Goal: Find specific page/section: Find specific page/section

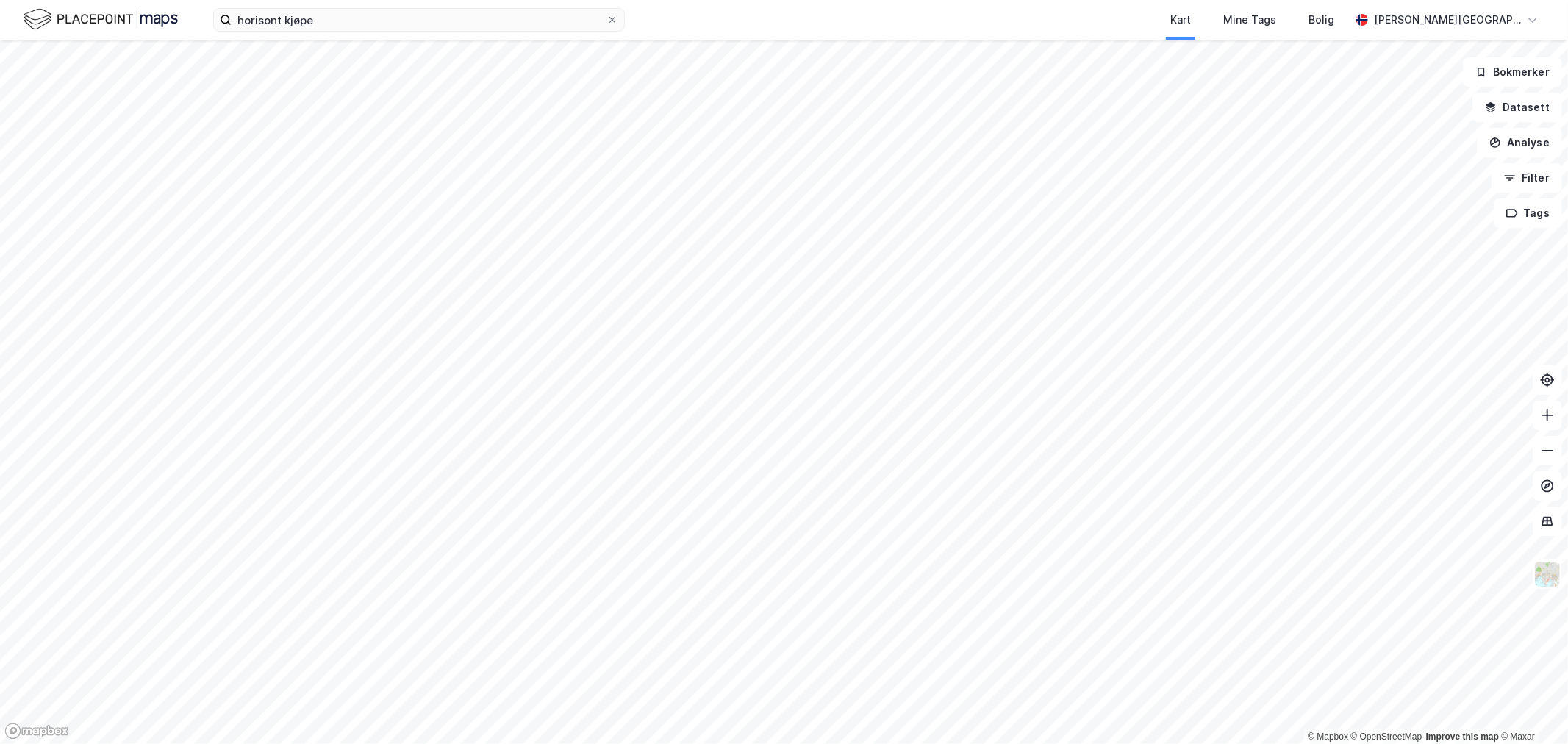
click at [55, 9] on img at bounding box center [100, 19] width 154 height 26
click at [614, 17] on icon at bounding box center [613, 20] width 6 height 6
click at [606, 17] on input "horisont kjøpe" at bounding box center [418, 19] width 374 height 22
click at [75, 23] on img at bounding box center [100, 19] width 154 height 26
click at [280, 19] on input at bounding box center [427, 19] width 392 height 22
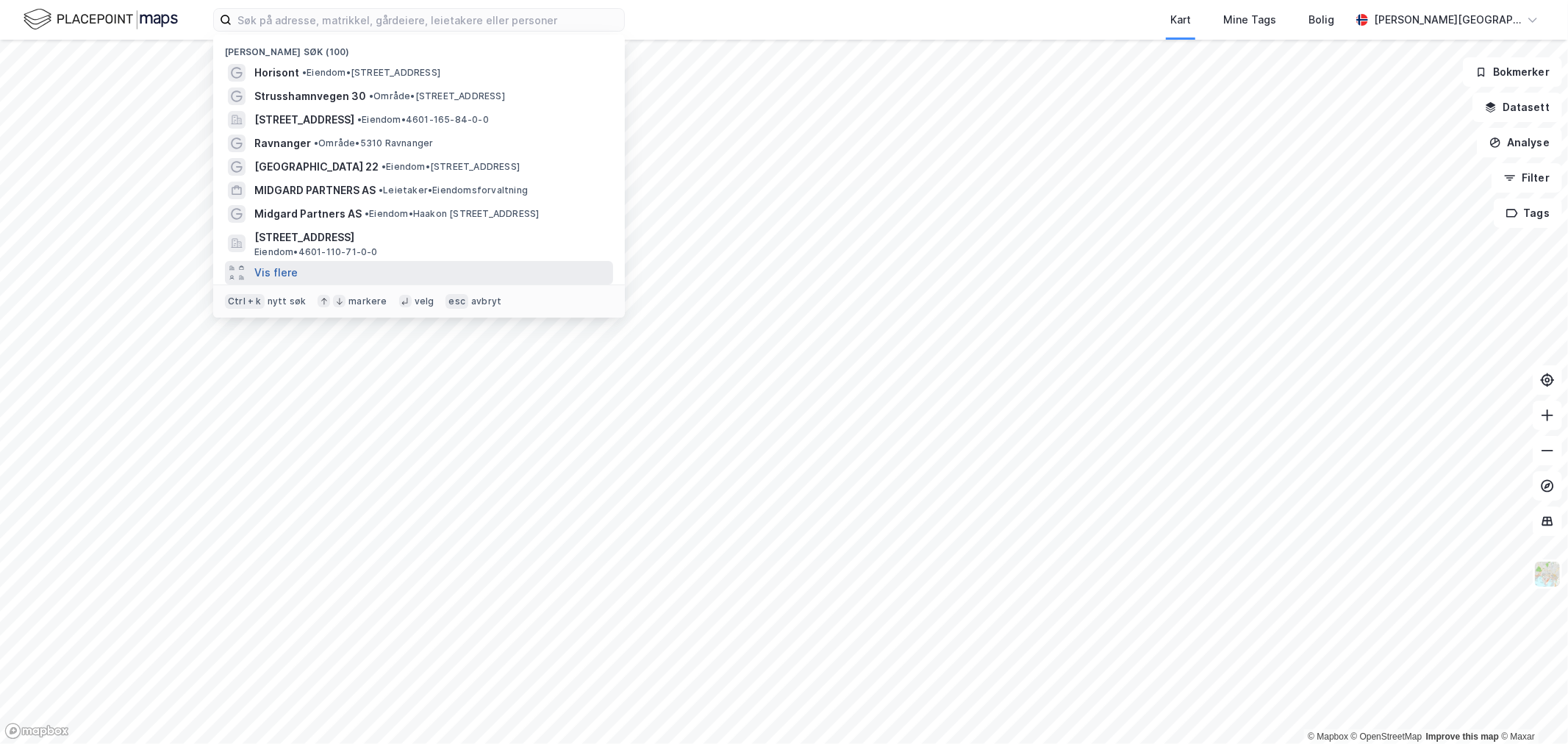
click at [276, 280] on button "Vis flere" at bounding box center [276, 273] width 44 height 18
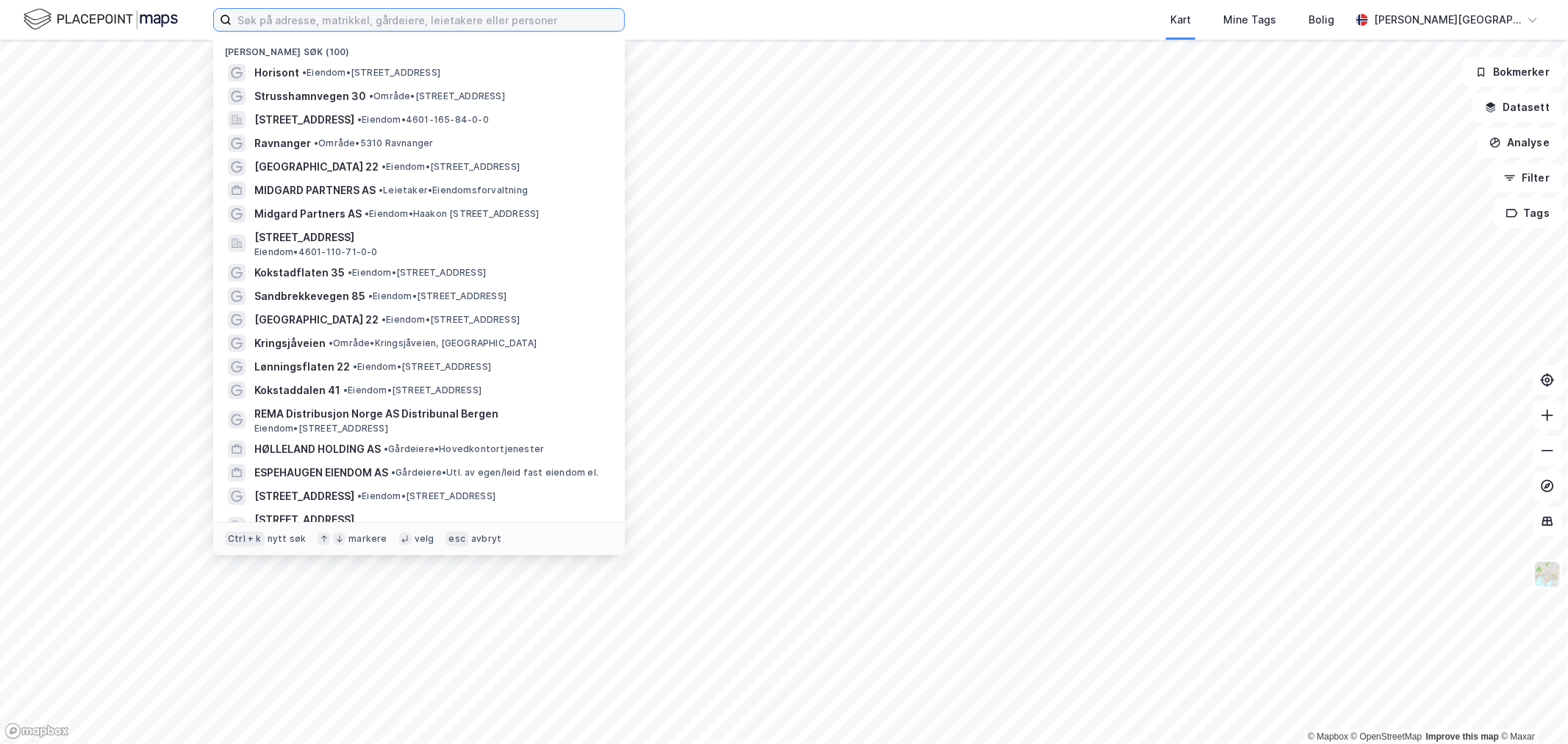
click at [341, 19] on input at bounding box center [427, 19] width 392 height 22
click at [374, 19] on input at bounding box center [427, 19] width 392 height 22
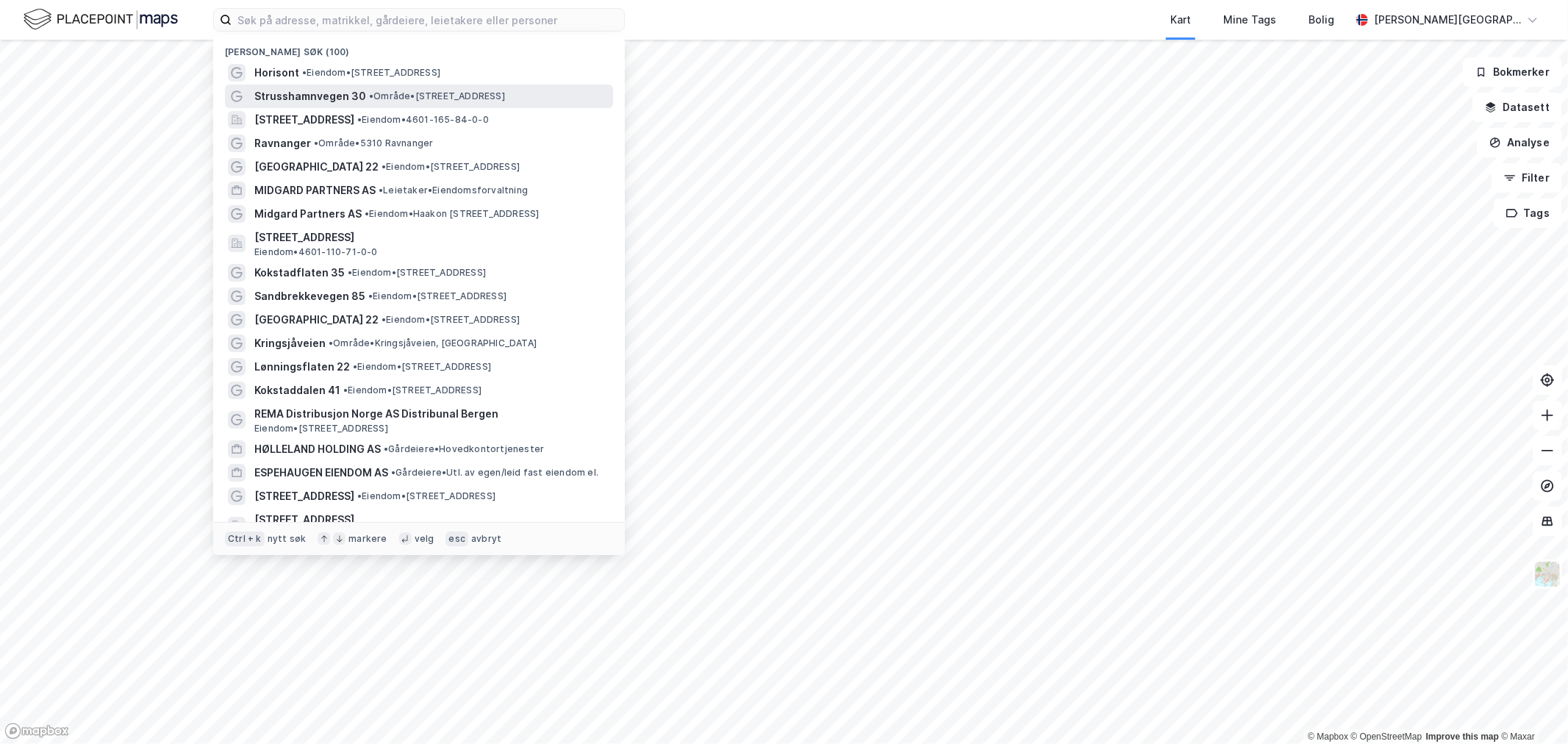
click at [127, 24] on img at bounding box center [100, 19] width 154 height 26
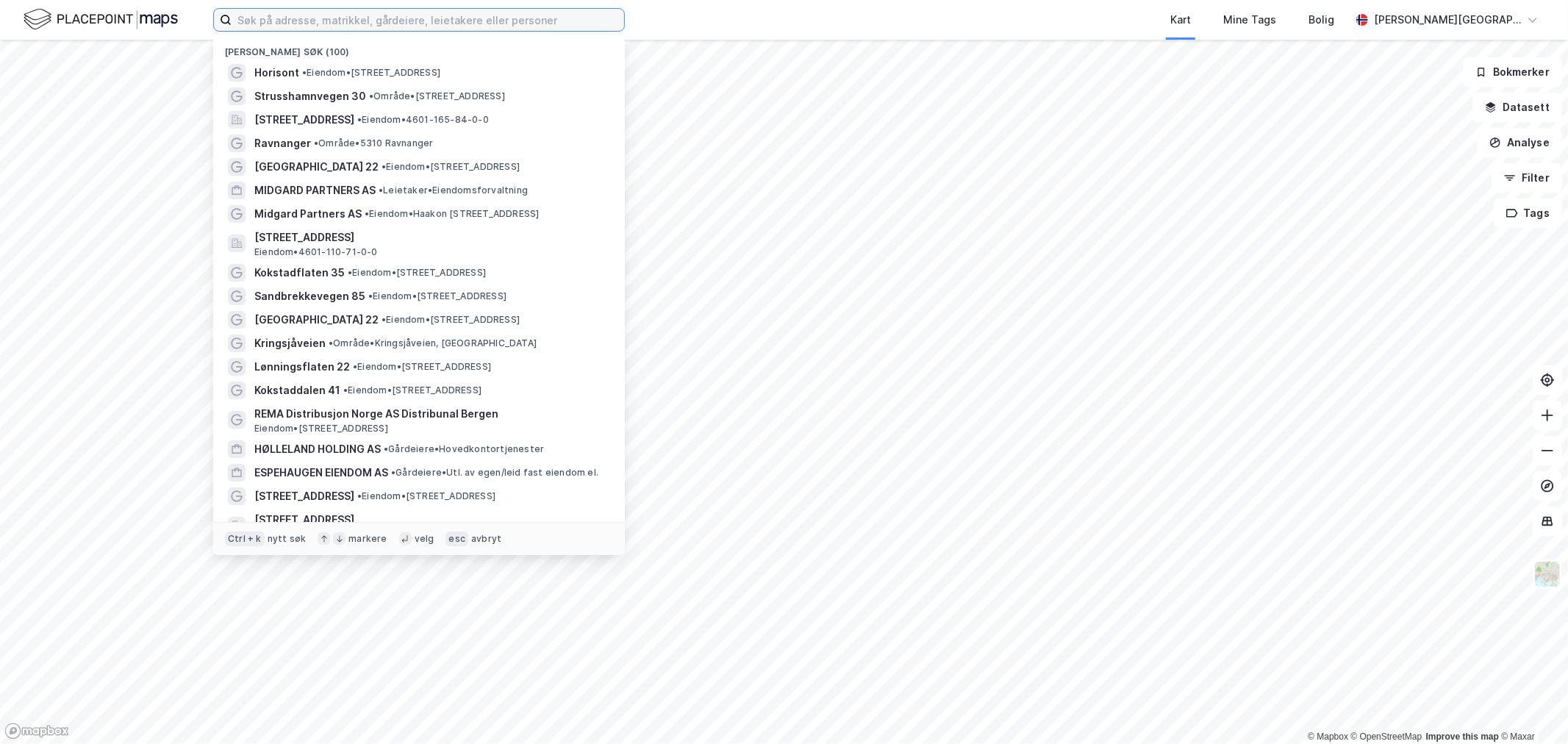
drag, startPoint x: 278, startPoint y: 19, endPoint x: 289, endPoint y: 19, distance: 11.0
click at [289, 19] on input at bounding box center [427, 19] width 392 height 22
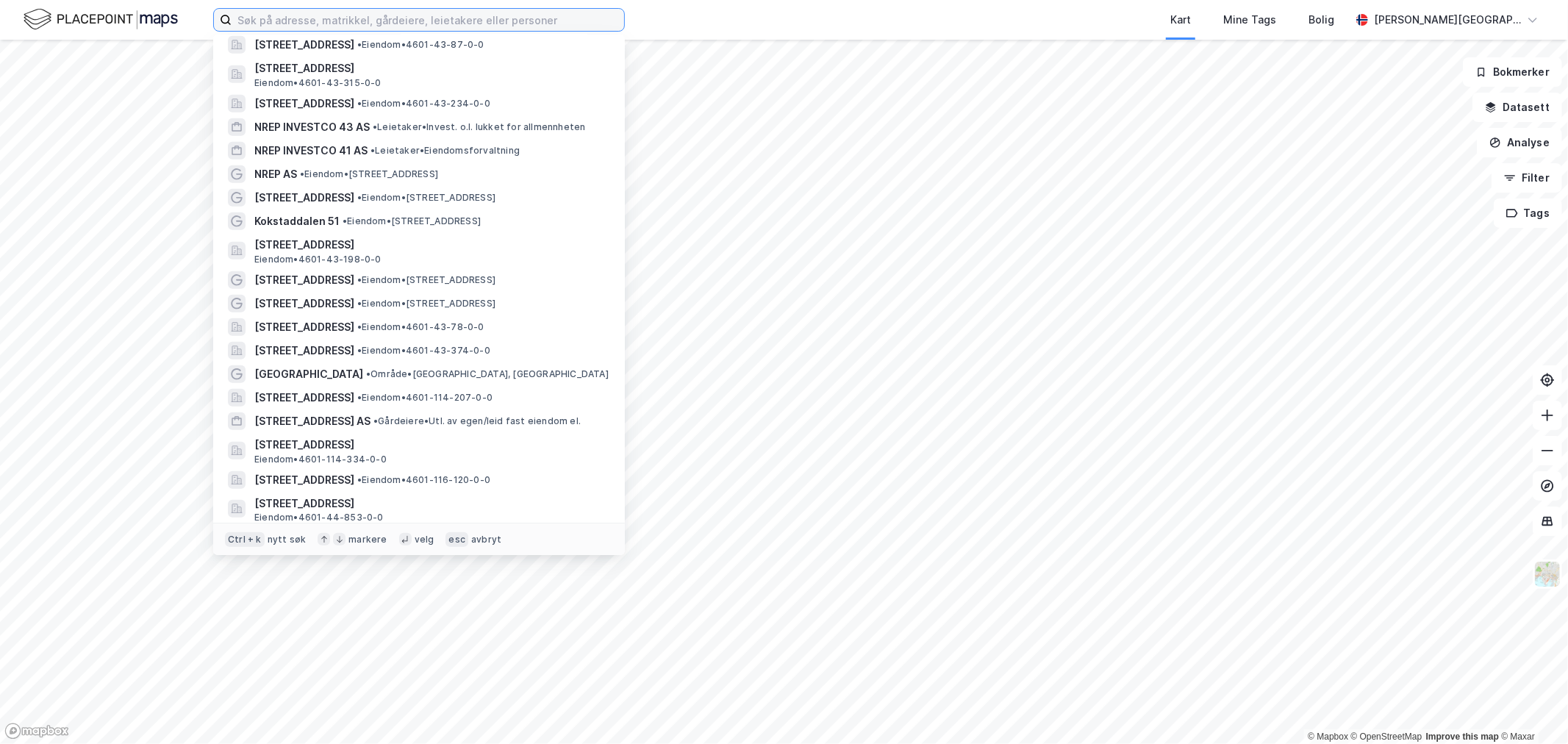
scroll to position [1879, 0]
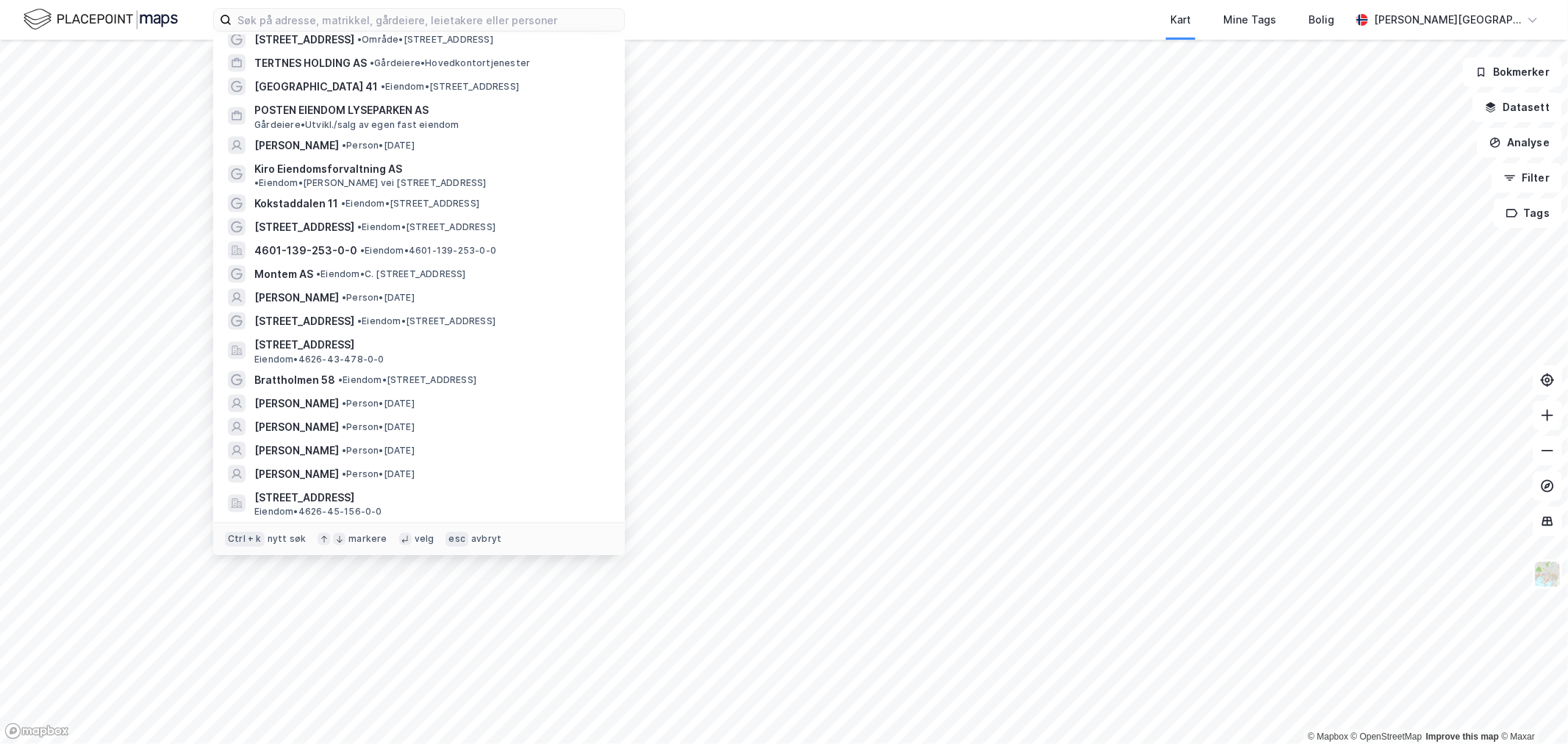
click at [251, 542] on div "Ctrl + k" at bounding box center [244, 539] width 40 height 15
click at [708, 26] on div "Kart Mine Tags Bolig" at bounding box center [1022, 19] width 655 height 40
